Goal: Book appointment/travel/reservation

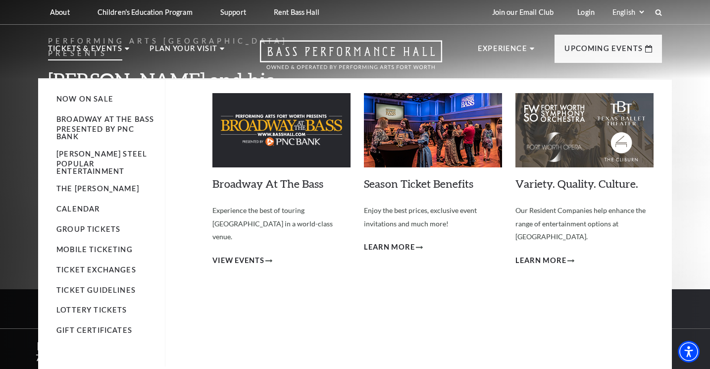
click at [96, 48] on p "Tickets & Events" at bounding box center [85, 52] width 74 height 18
click at [86, 48] on p "Tickets & Events" at bounding box center [85, 52] width 74 height 18
click at [103, 49] on p "Tickets & Events" at bounding box center [85, 52] width 74 height 18
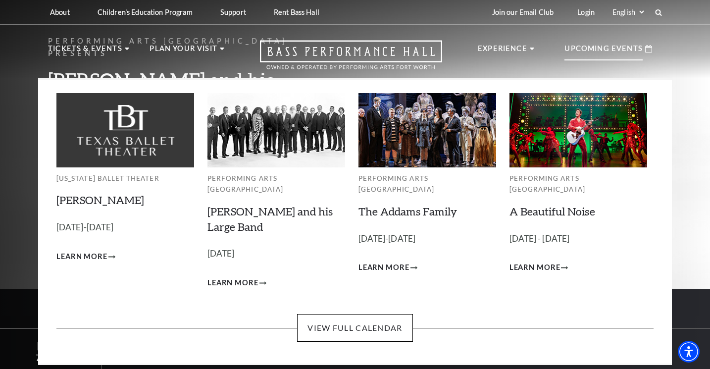
click at [571, 47] on p "Upcoming Events" at bounding box center [604, 52] width 78 height 18
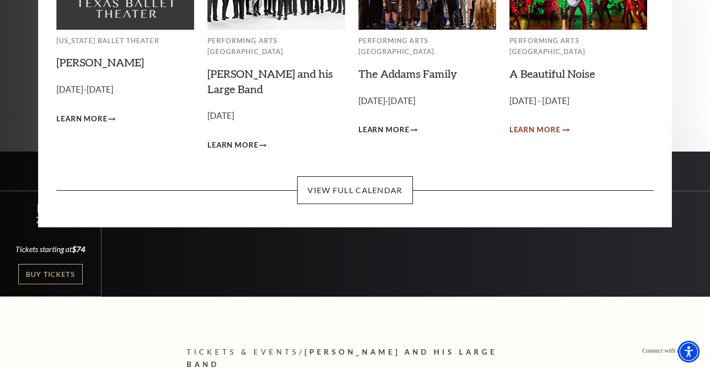
scroll to position [138, 0]
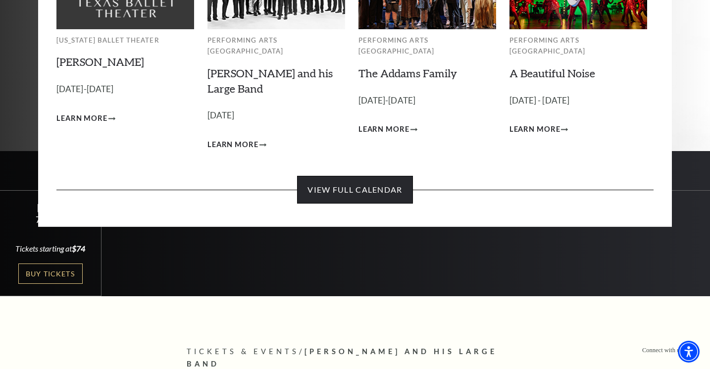
click at [378, 176] on link "View Full Calendar" at bounding box center [354, 190] width 115 height 28
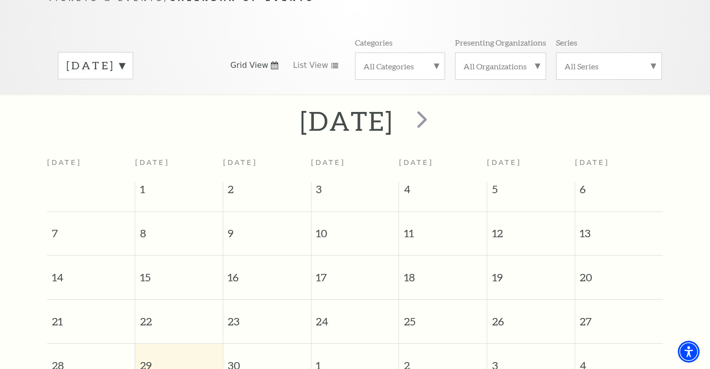
scroll to position [44, 0]
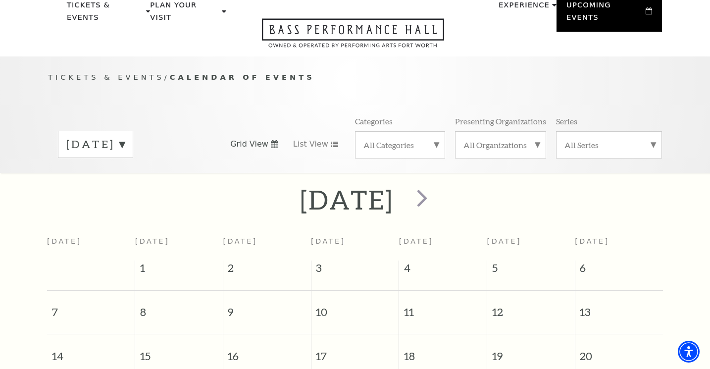
click at [125, 137] on label "[DATE]" at bounding box center [95, 144] width 58 height 15
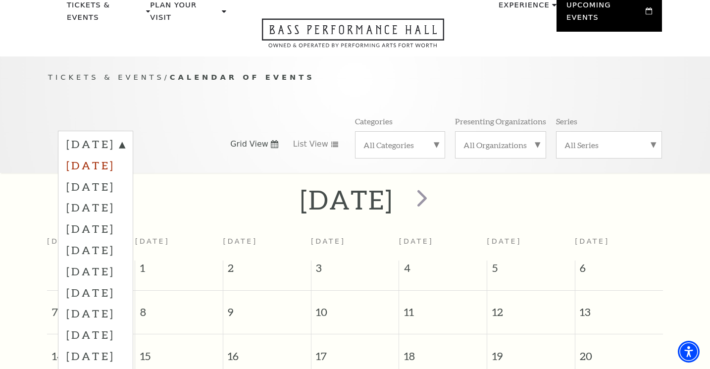
click at [125, 155] on label "[DATE]" at bounding box center [95, 165] width 58 height 21
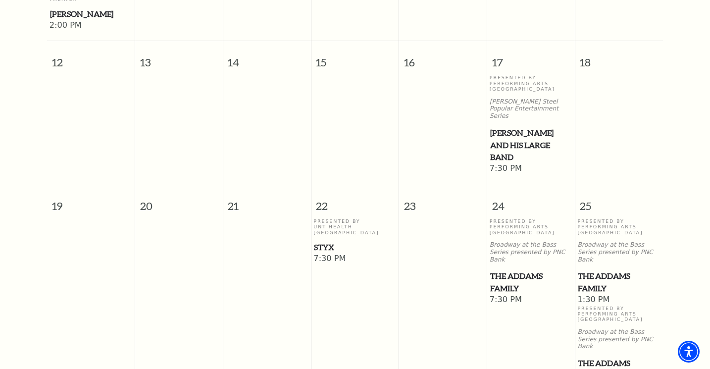
scroll to position [469, 0]
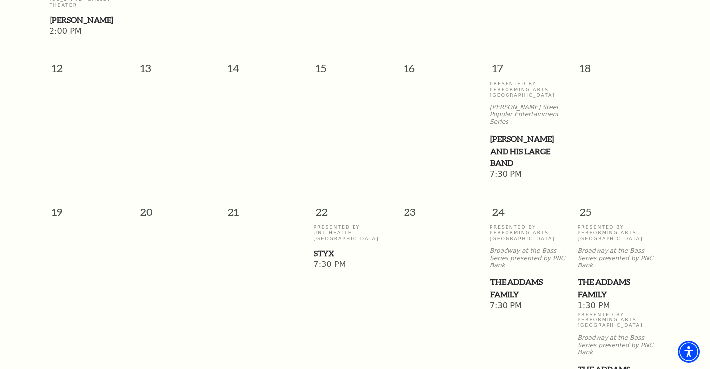
click at [527, 276] on span "The Addams Family" at bounding box center [531, 288] width 82 height 24
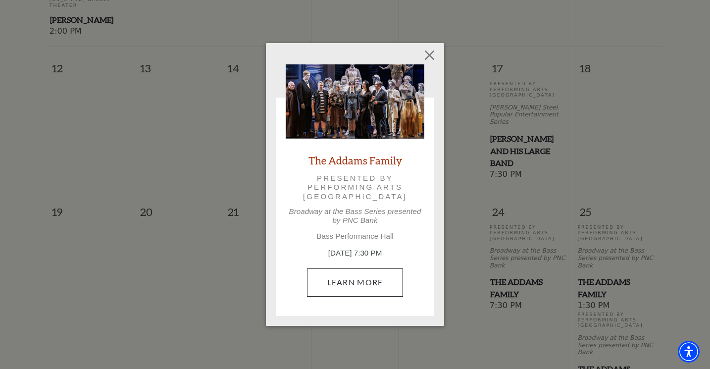
click at [366, 282] on link "Learn More" at bounding box center [355, 282] width 97 height 28
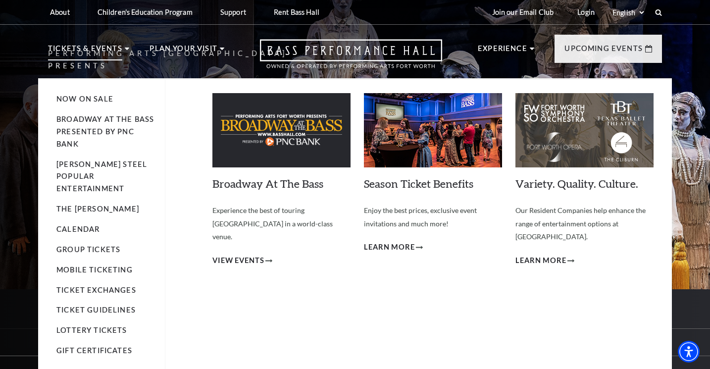
click at [94, 47] on p "Tickets & Events" at bounding box center [85, 52] width 74 height 18
click at [249, 255] on span "View Events" at bounding box center [238, 261] width 52 height 12
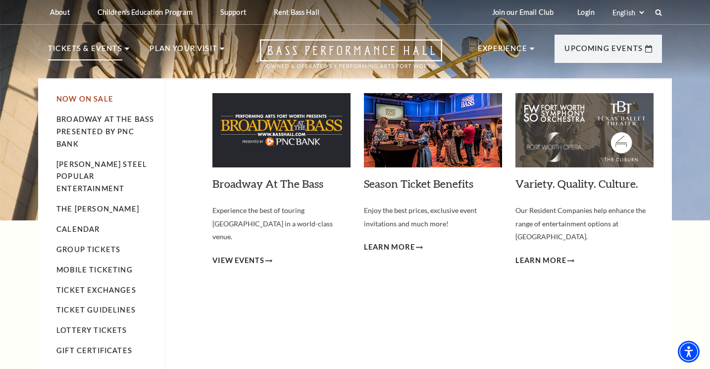
click at [82, 100] on link "Now On Sale" at bounding box center [84, 99] width 57 height 8
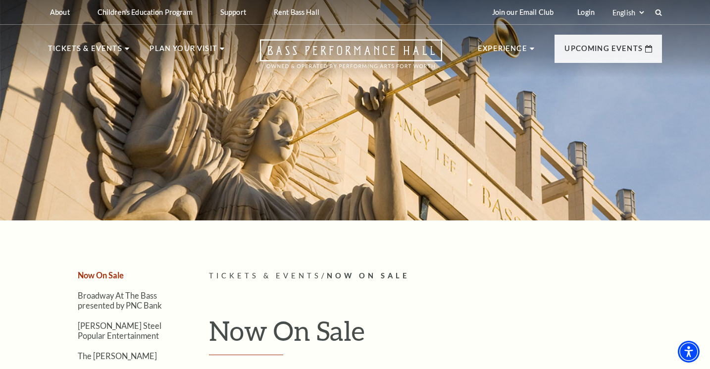
scroll to position [1, 0]
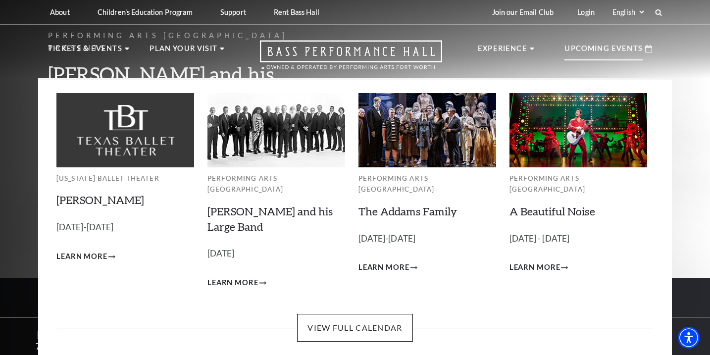
click at [598, 46] on p "Upcoming Events" at bounding box center [604, 52] width 78 height 18
